Goal: Task Accomplishment & Management: Manage account settings

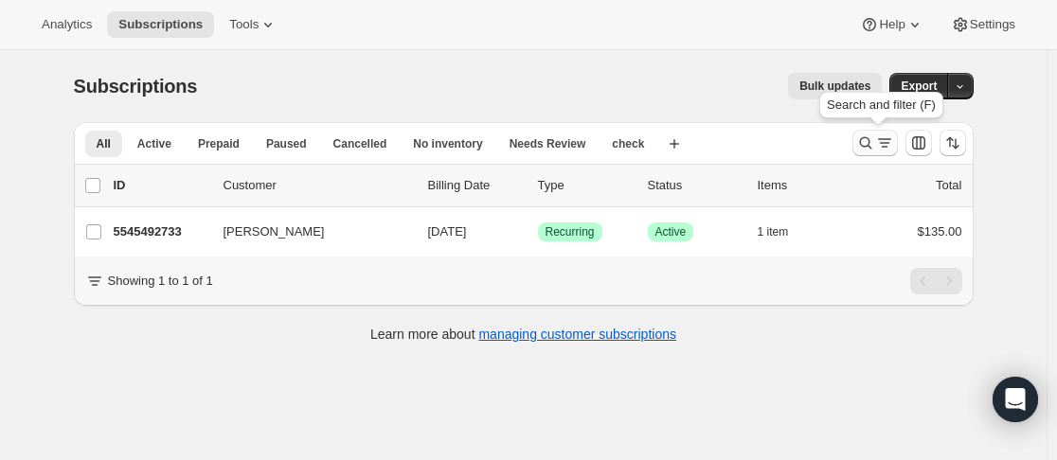
click at [865, 136] on icon "Search and filter results" at bounding box center [865, 143] width 19 height 19
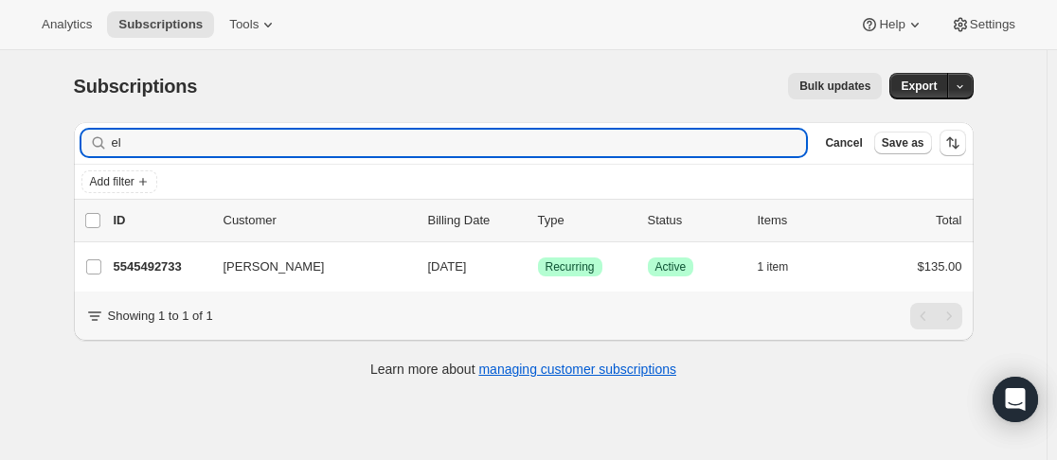
type input "e"
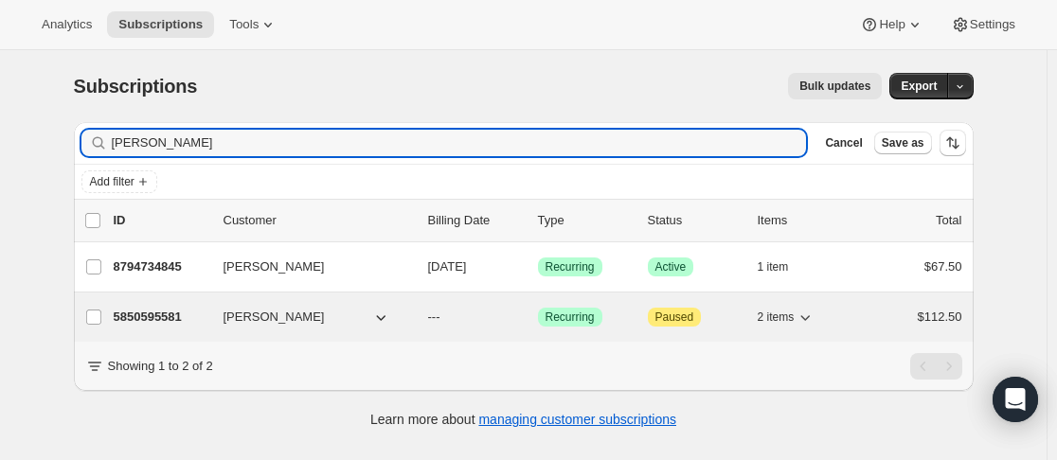
type input "[PERSON_NAME]"
click at [219, 321] on div "5850595581 [PERSON_NAME] --- Success Recurring Attention Paused 2 items $112.50" at bounding box center [538, 317] width 849 height 27
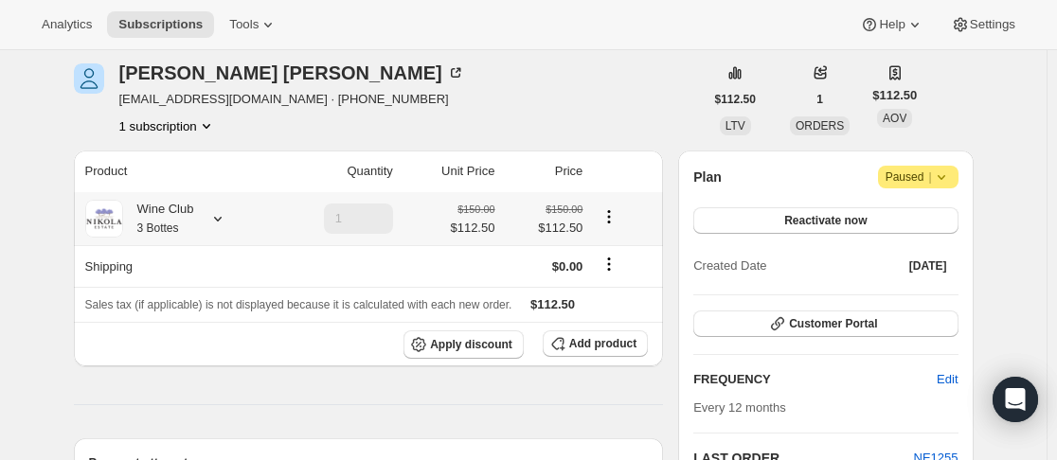
scroll to position [95, 0]
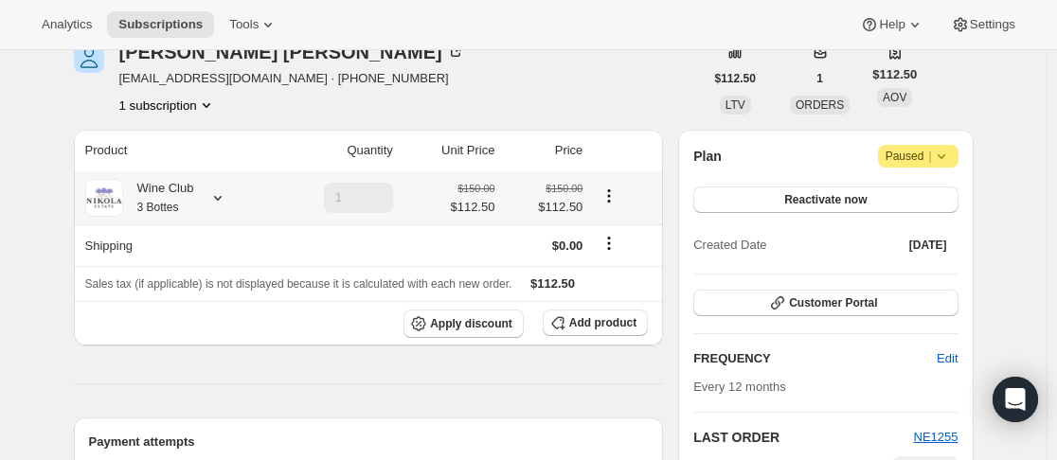
click at [232, 193] on div "Wine Club 3 Bottes" at bounding box center [175, 198] width 181 height 38
click at [221, 197] on icon at bounding box center [217, 198] width 19 height 19
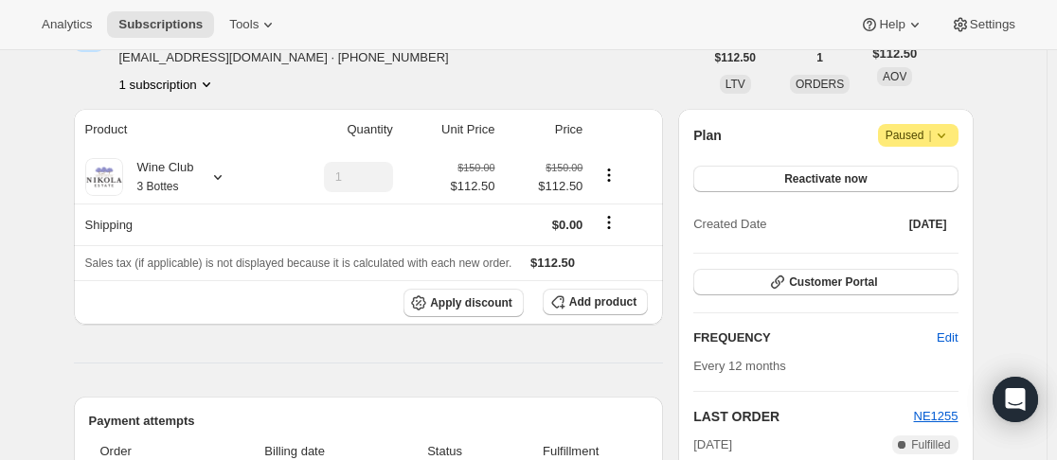
scroll to position [88, 0]
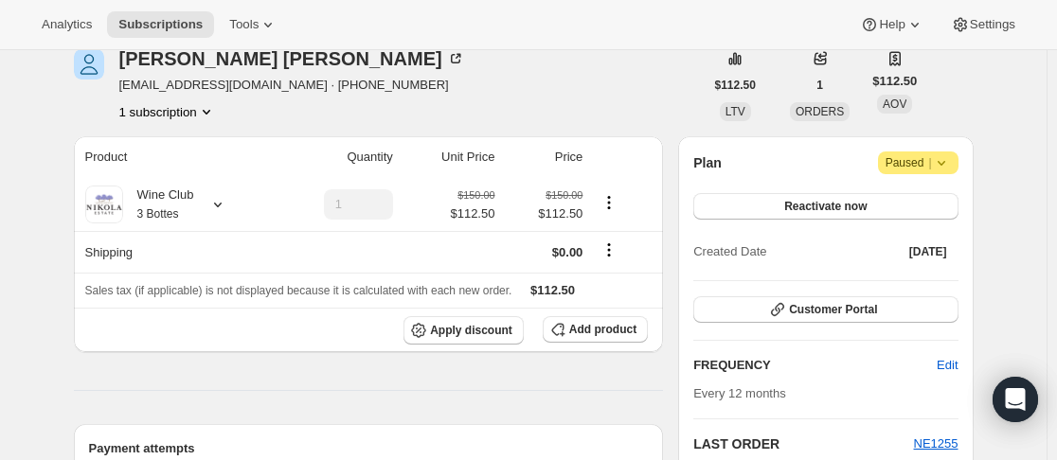
click at [945, 163] on icon at bounding box center [941, 163] width 8 height 5
click at [798, 214] on button "Reactivate now" at bounding box center [826, 206] width 264 height 27
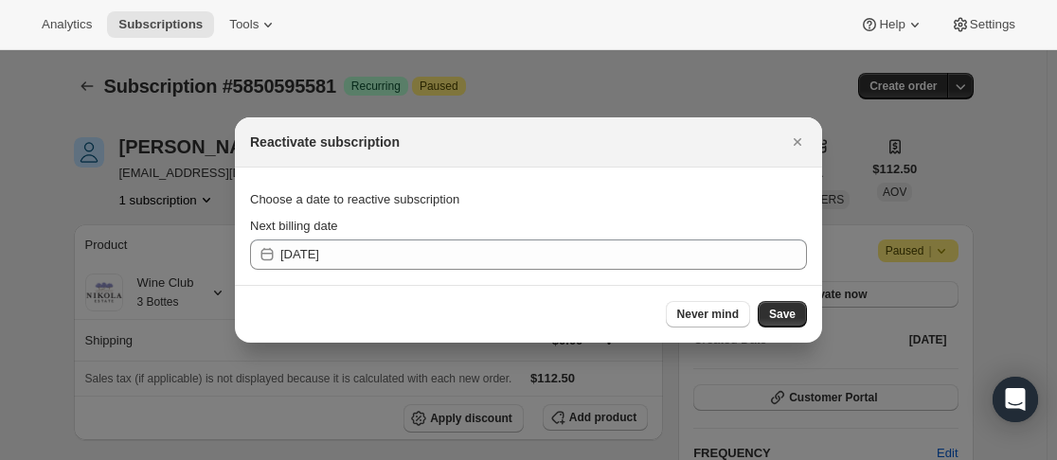
scroll to position [0, 0]
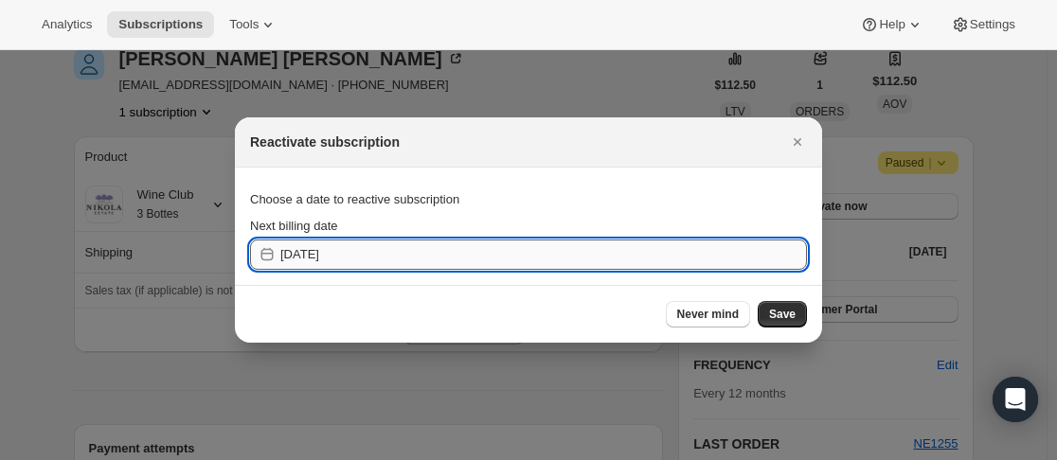
click at [374, 261] on input "[DATE]" at bounding box center [543, 255] width 527 height 30
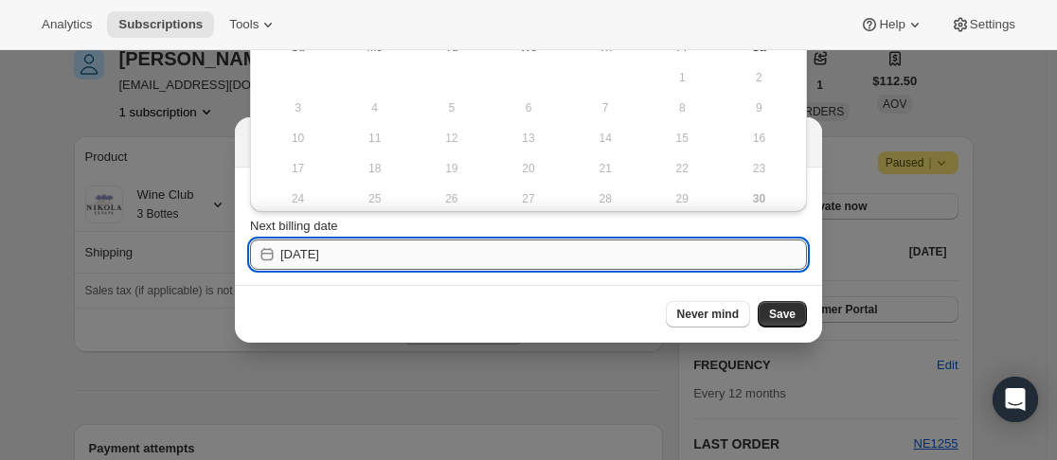
click at [306, 251] on input "[DATE]" at bounding box center [543, 255] width 527 height 30
click at [307, 258] on input "[DATE]" at bounding box center [543, 255] width 527 height 30
type input "[DATE]"
click at [353, 255] on input "[DATE]" at bounding box center [543, 255] width 527 height 30
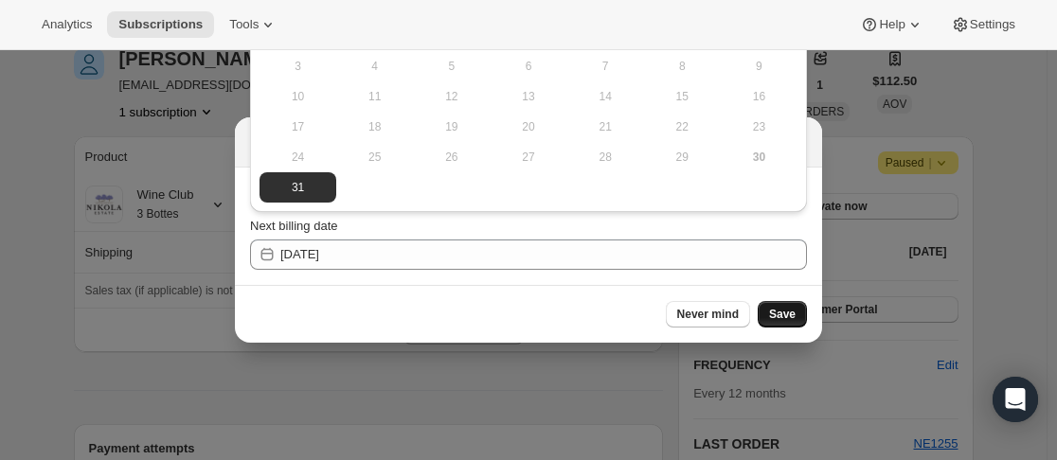
click at [783, 308] on span "Save" at bounding box center [782, 314] width 27 height 15
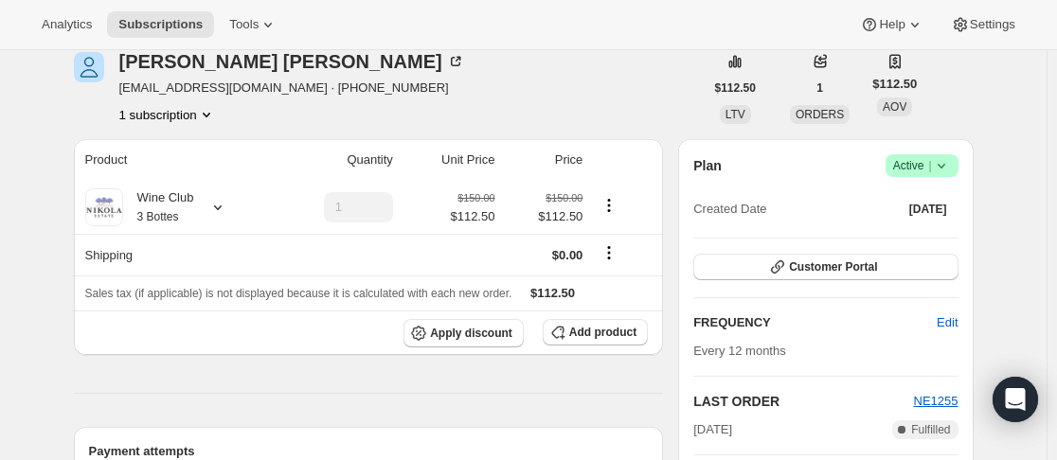
scroll to position [372, 0]
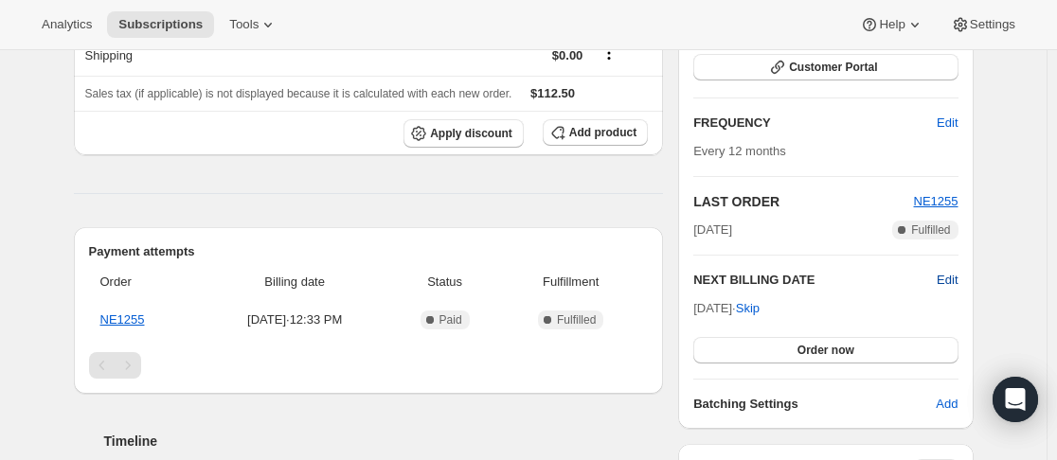
click at [956, 279] on span "Edit" at bounding box center [947, 280] width 21 height 19
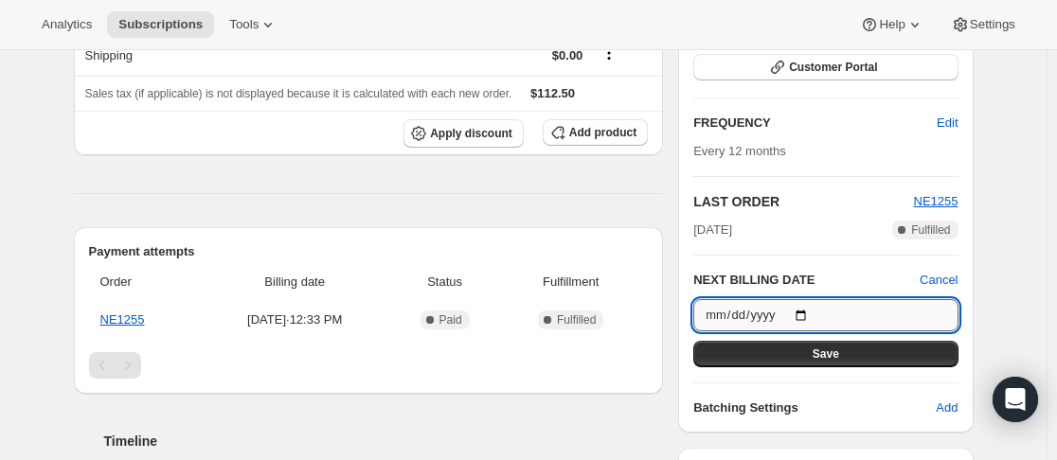
click at [808, 311] on input "[DATE]" at bounding box center [826, 315] width 264 height 32
type input "[DATE]"
click at [834, 352] on span "Save" at bounding box center [826, 354] width 27 height 15
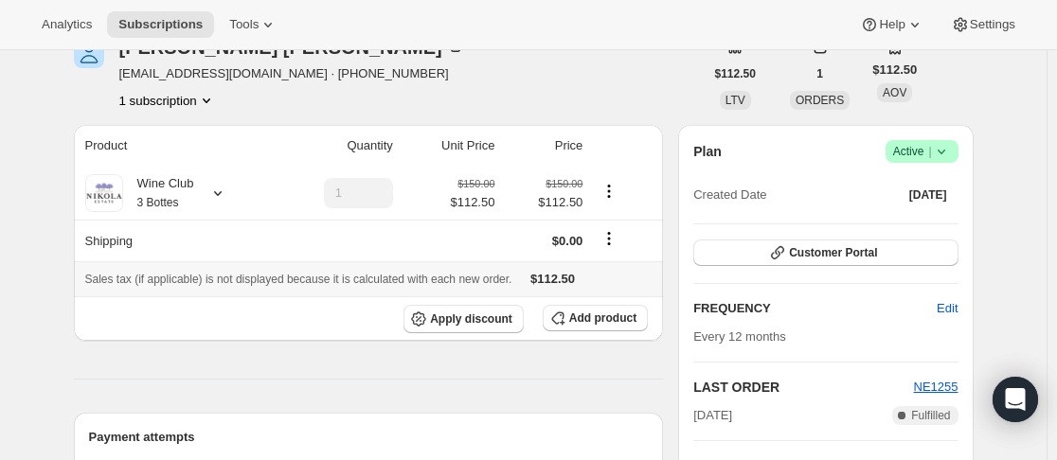
scroll to position [284, 0]
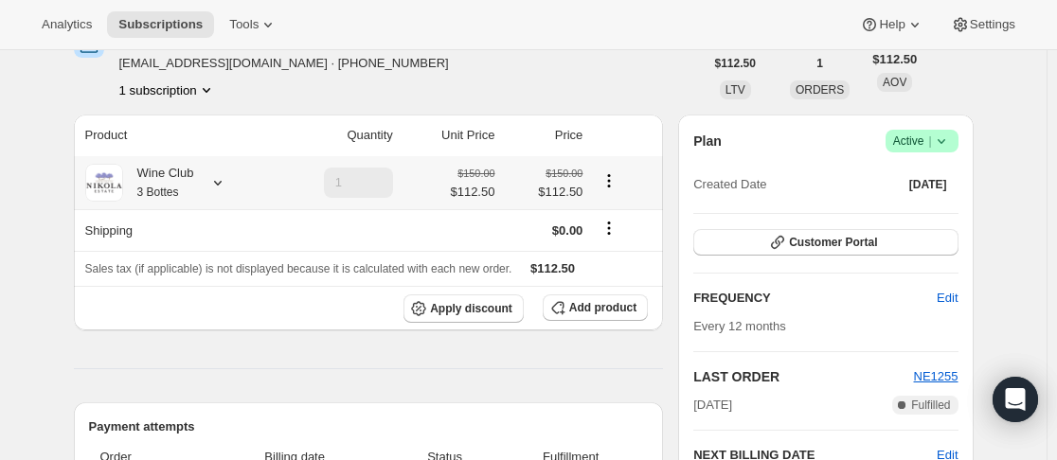
click at [222, 188] on icon at bounding box center [217, 182] width 19 height 19
